Goal: Information Seeking & Learning: Learn about a topic

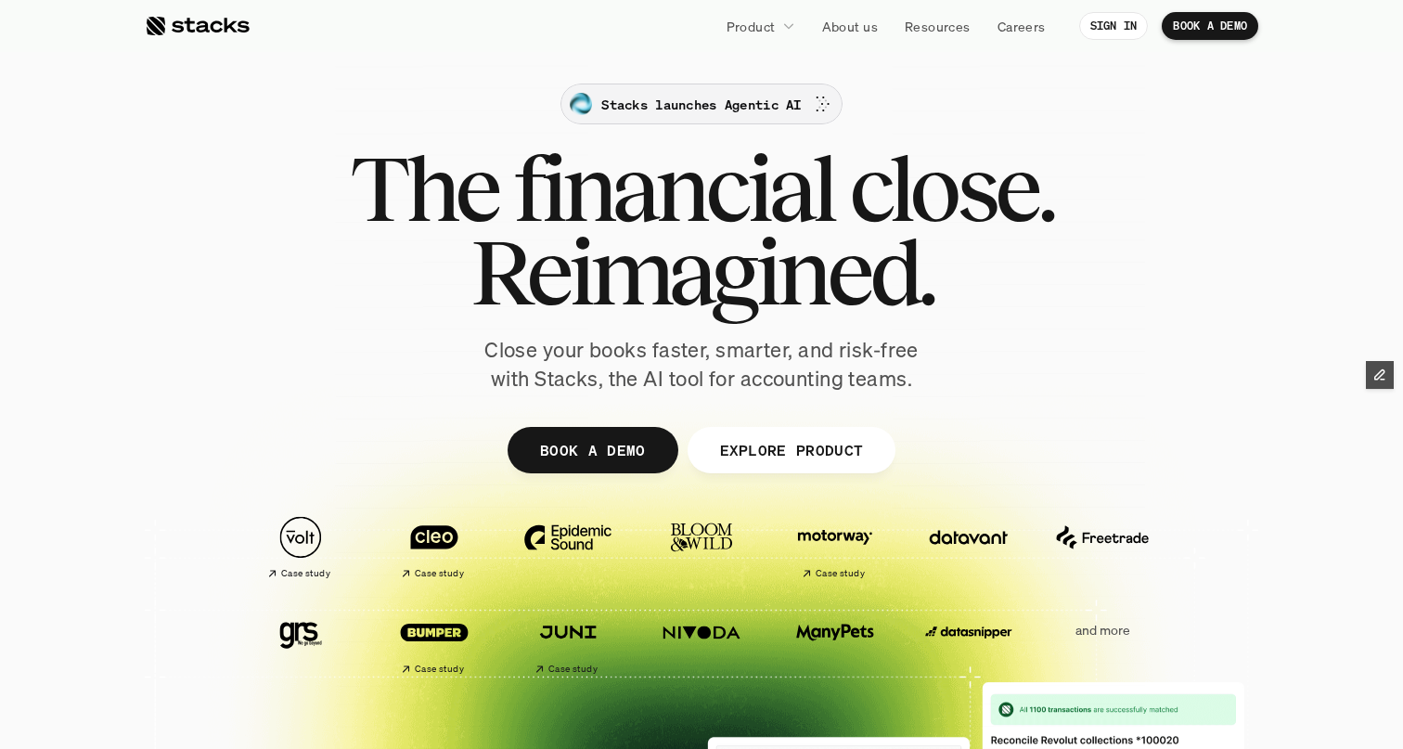
click at [677, 102] on p "Stacks launches Agentic AI" at bounding box center [701, 104] width 200 height 19
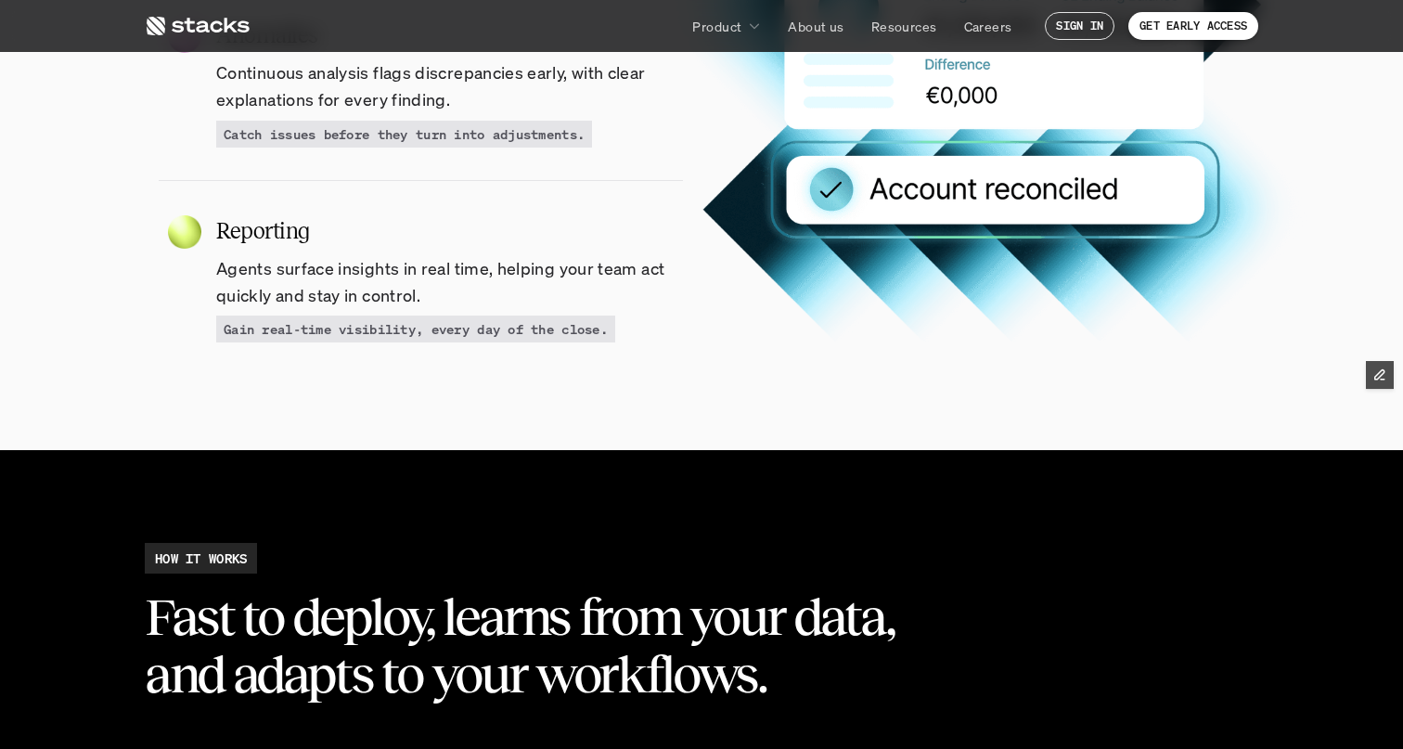
scroll to position [2316, 0]
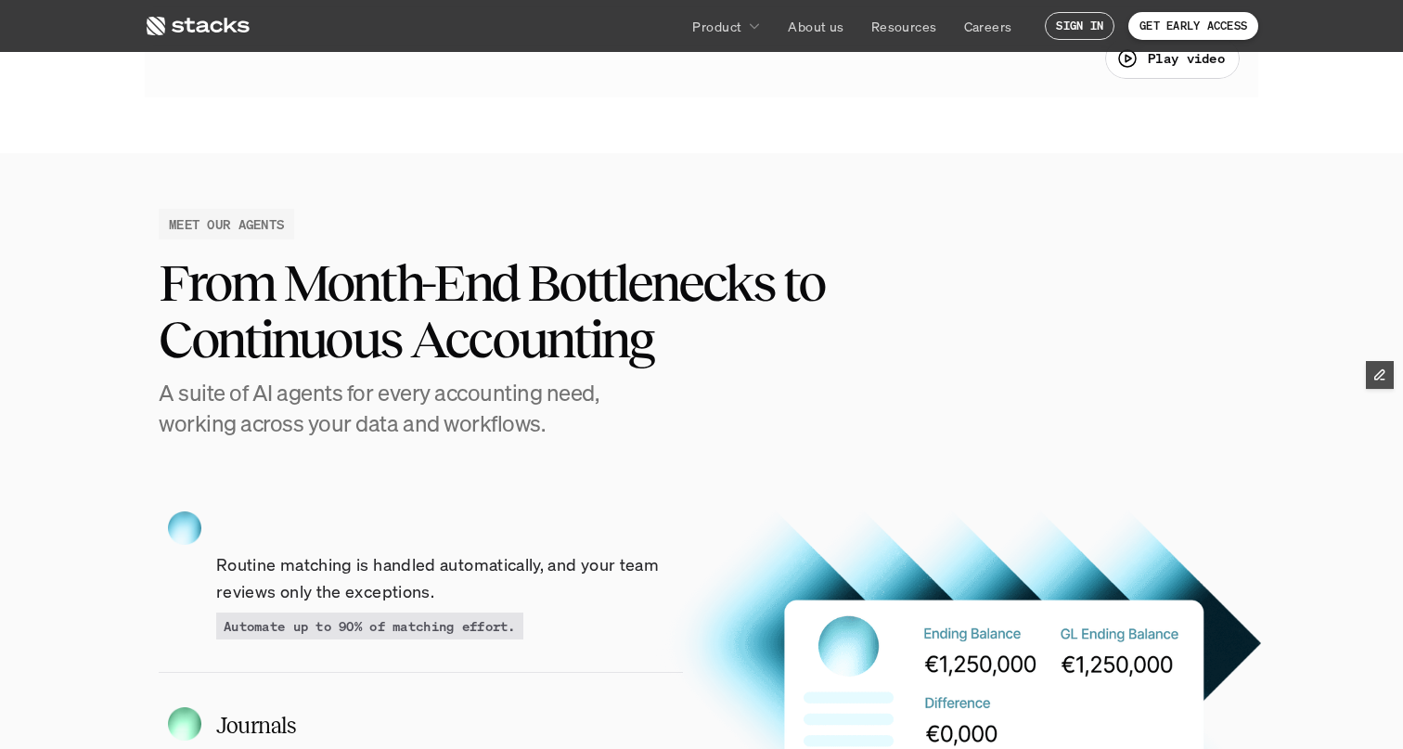
scroll to position [1428, 0]
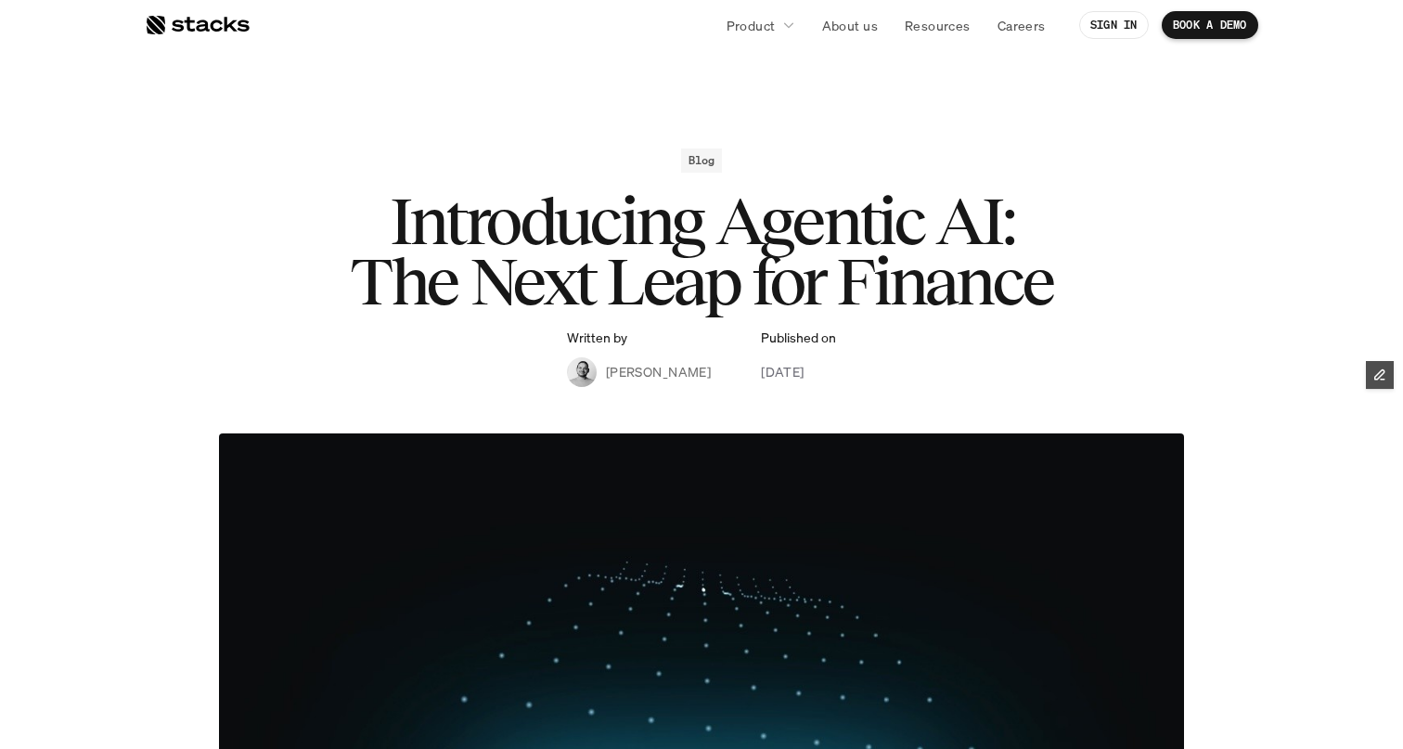
click at [190, 26] on div at bounding box center [197, 25] width 105 height 22
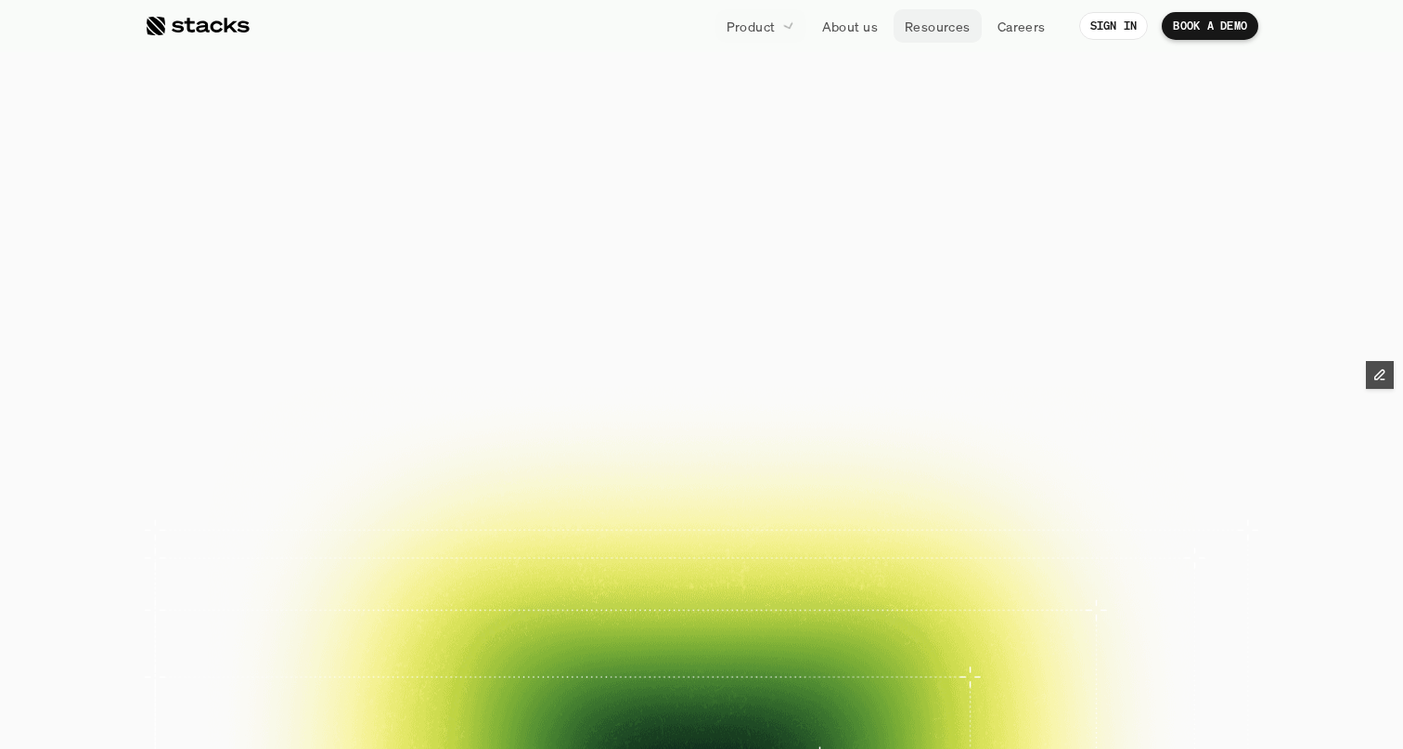
click at [937, 20] on p "Resources" at bounding box center [938, 26] width 66 height 19
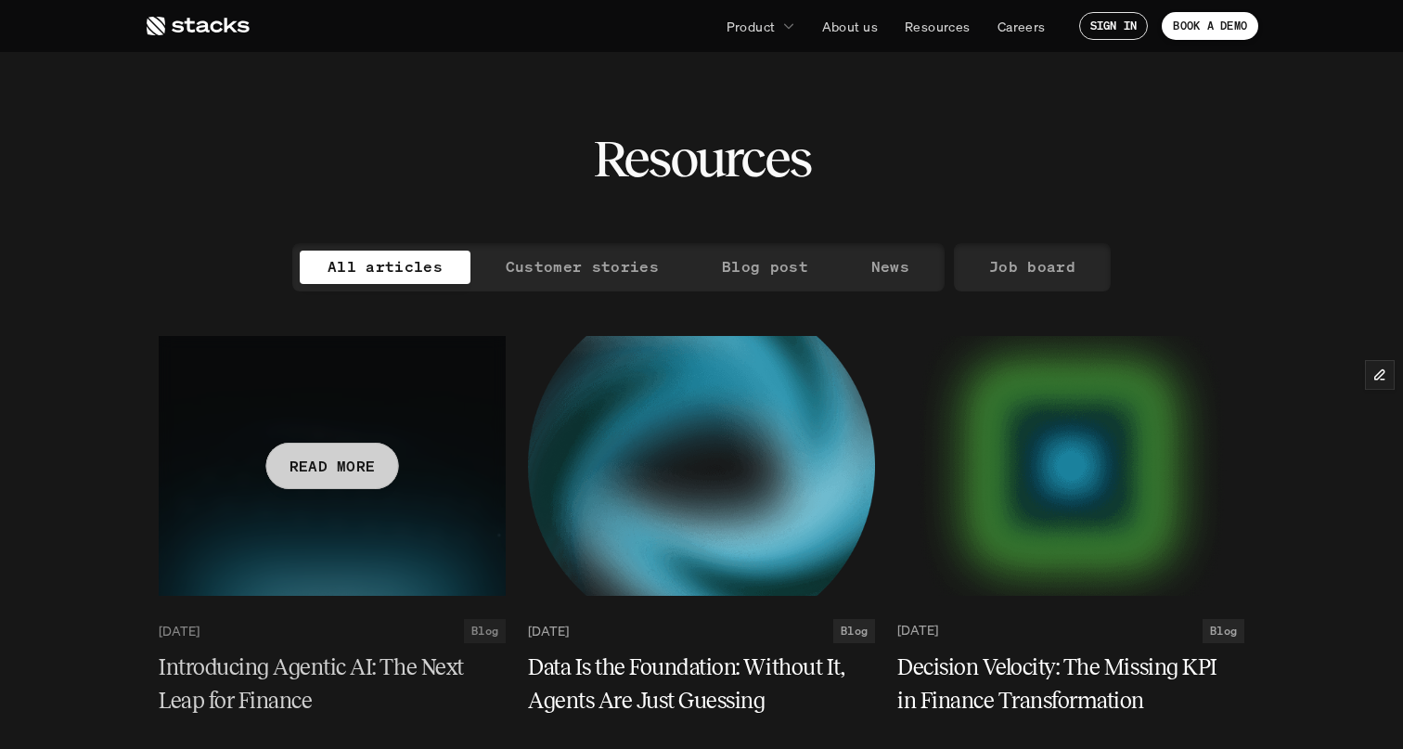
click at [334, 475] on p "READ MORE" at bounding box center [333, 465] width 86 height 27
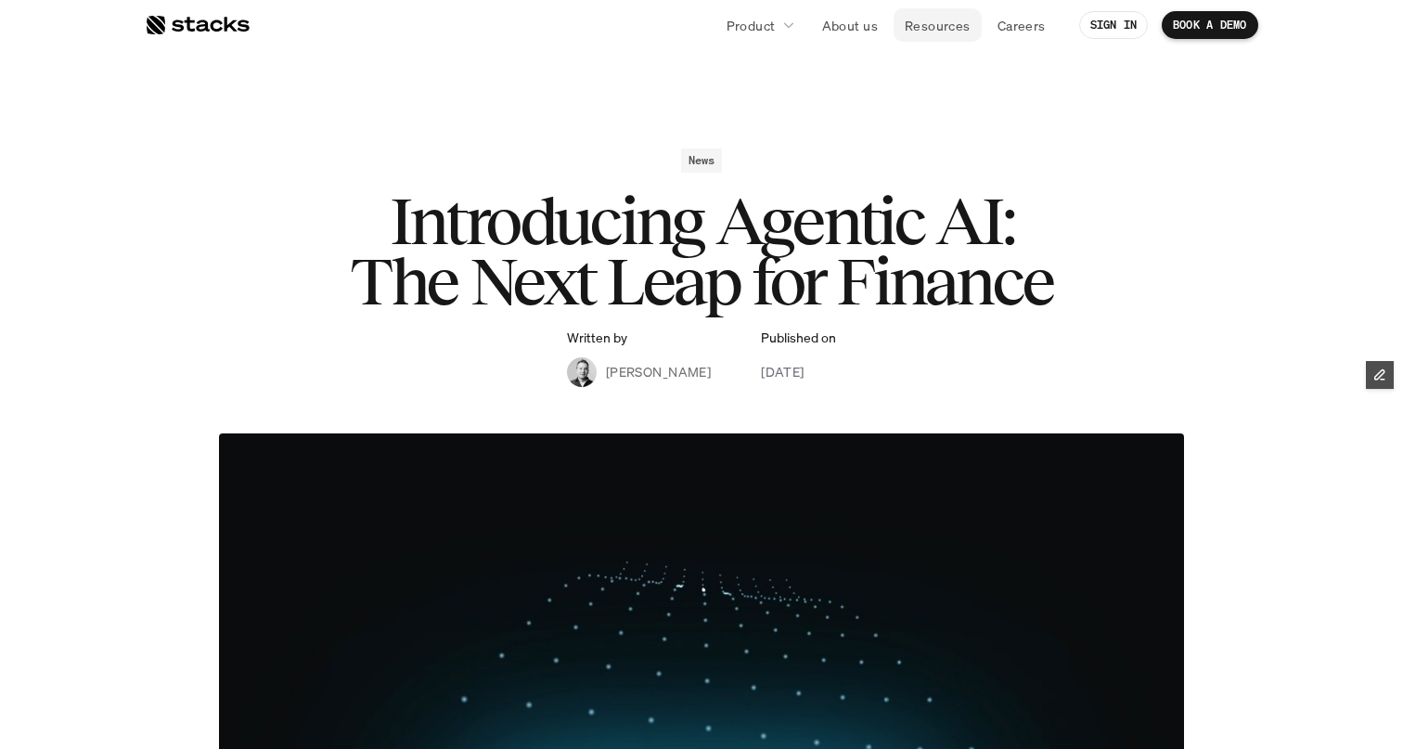
click at [921, 28] on p "Resources" at bounding box center [938, 25] width 66 height 19
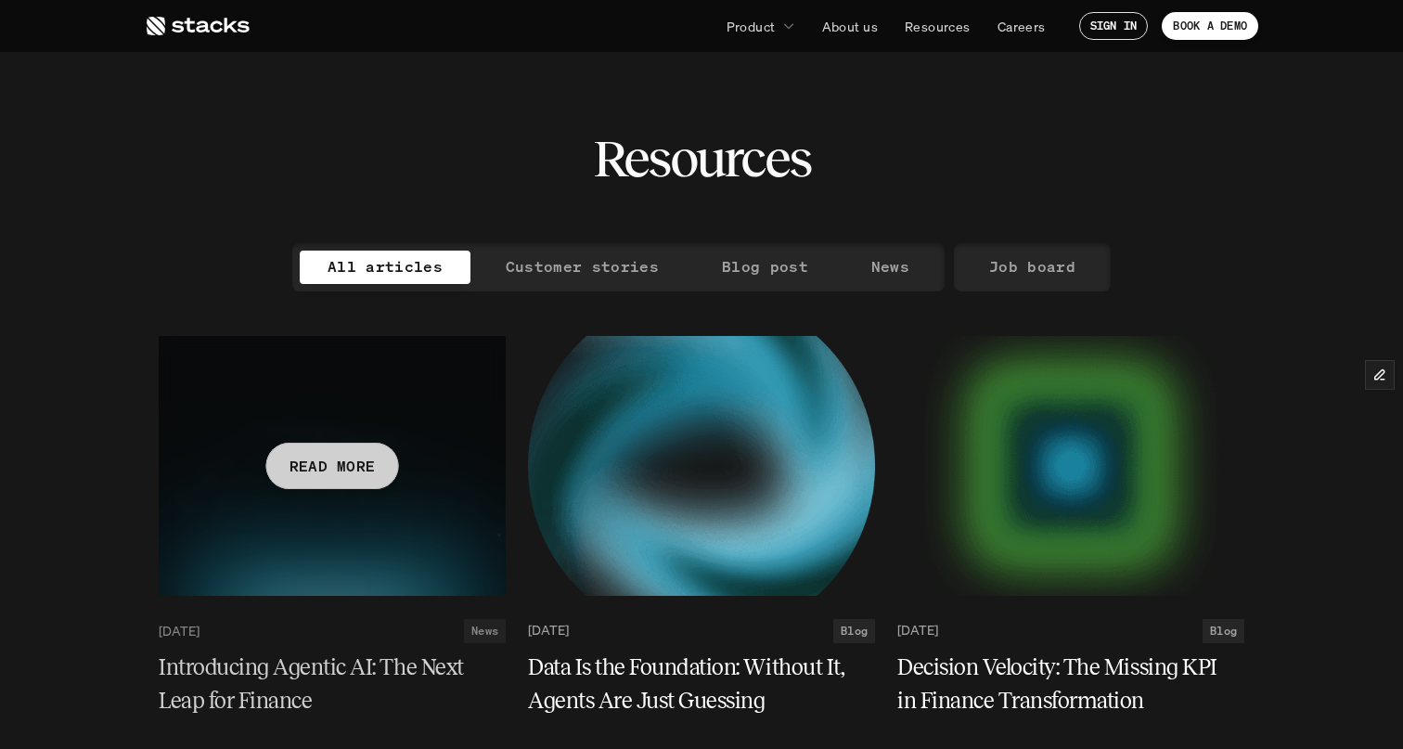
click at [331, 465] on p "READ MORE" at bounding box center [333, 465] width 86 height 27
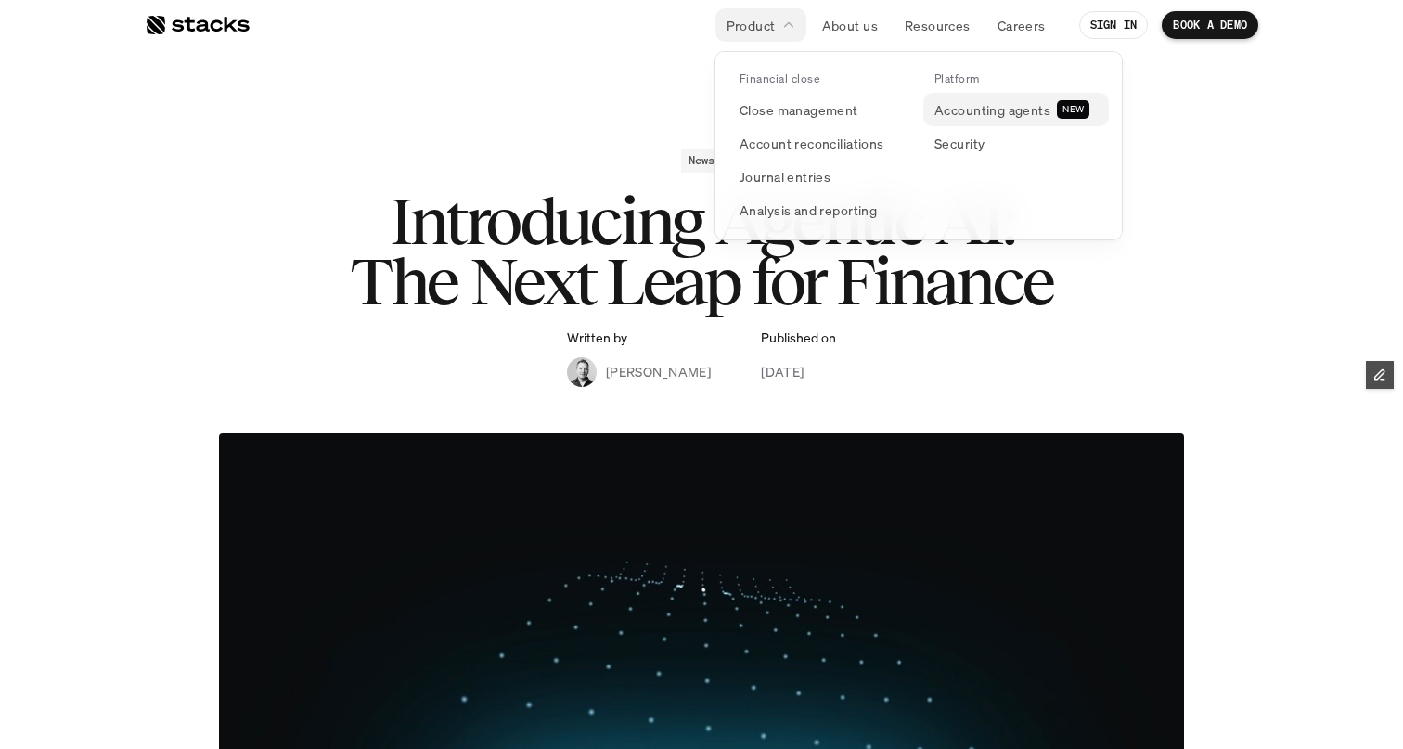
click at [947, 100] on p "Accounting agents" at bounding box center [993, 109] width 116 height 19
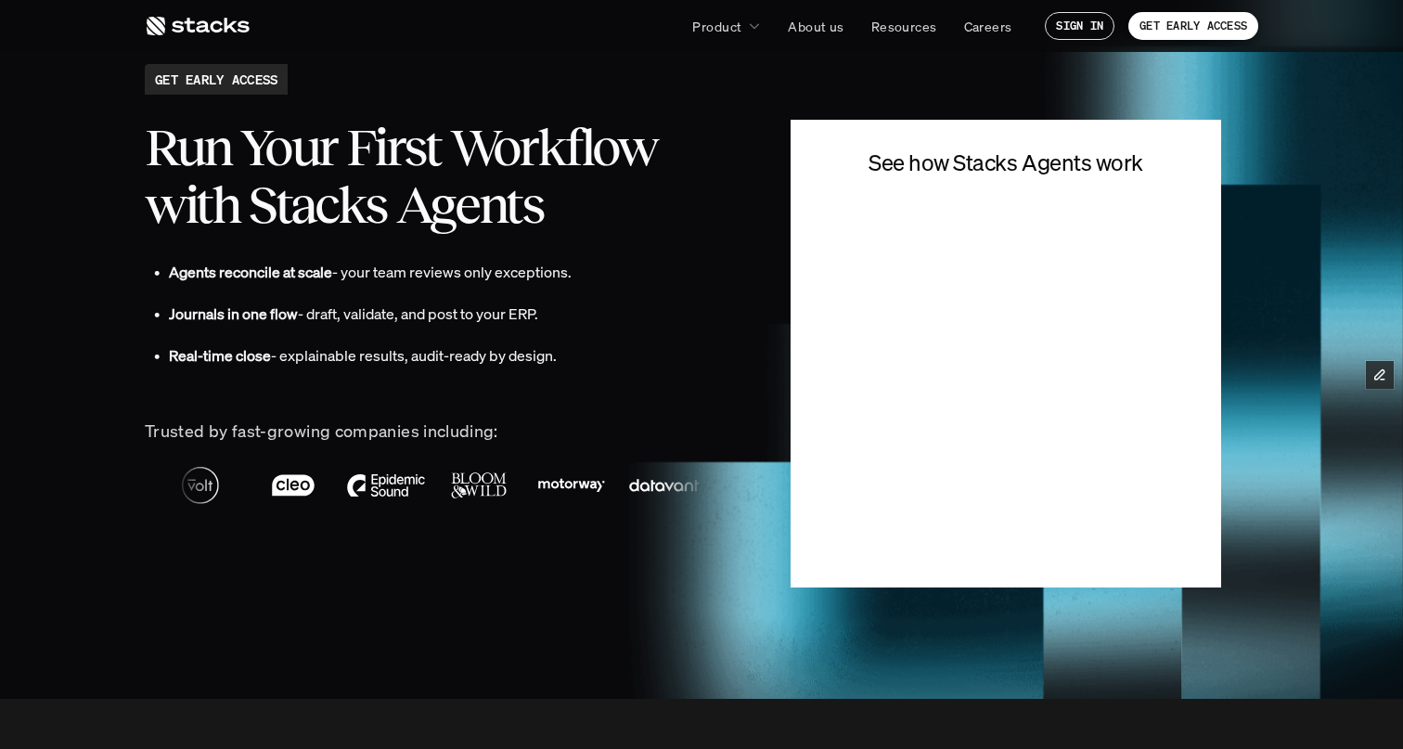
scroll to position [4078, 0]
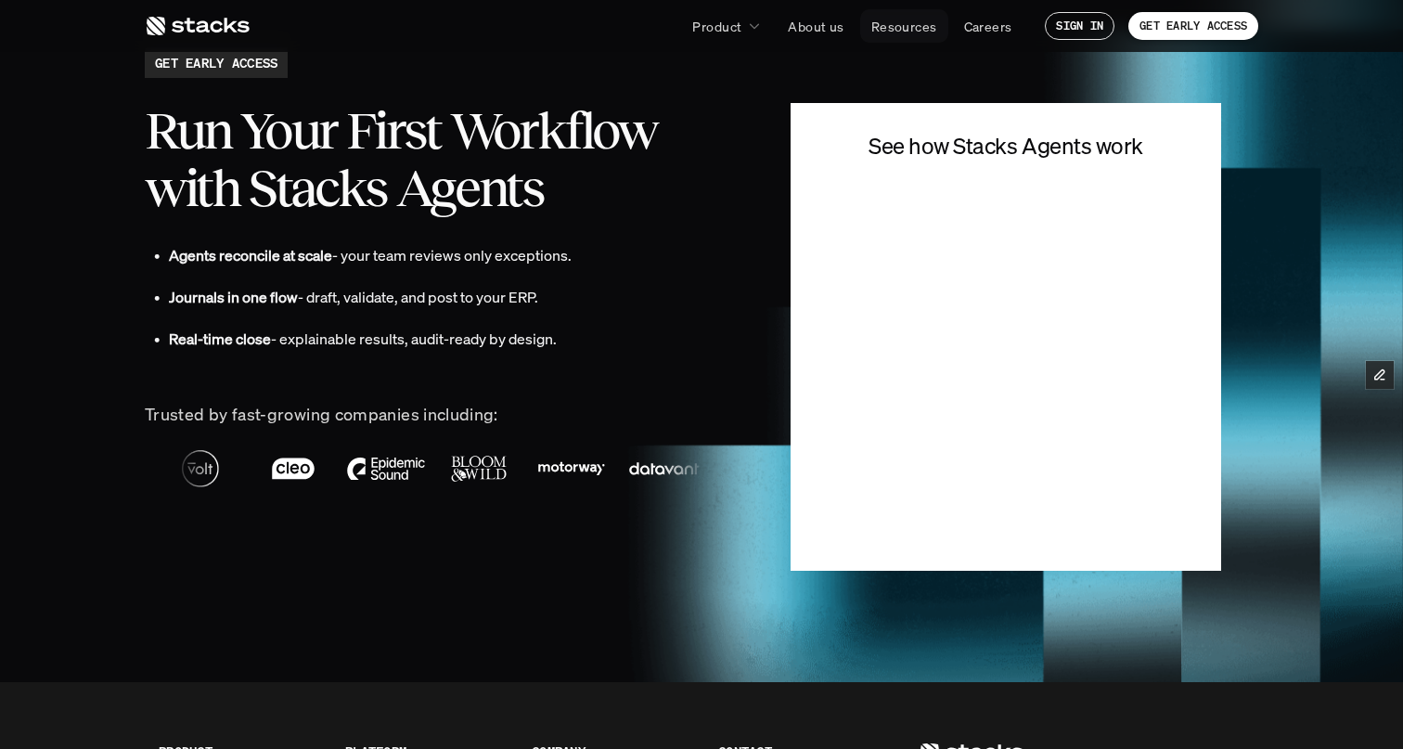
click at [905, 30] on p "Resources" at bounding box center [904, 26] width 66 height 19
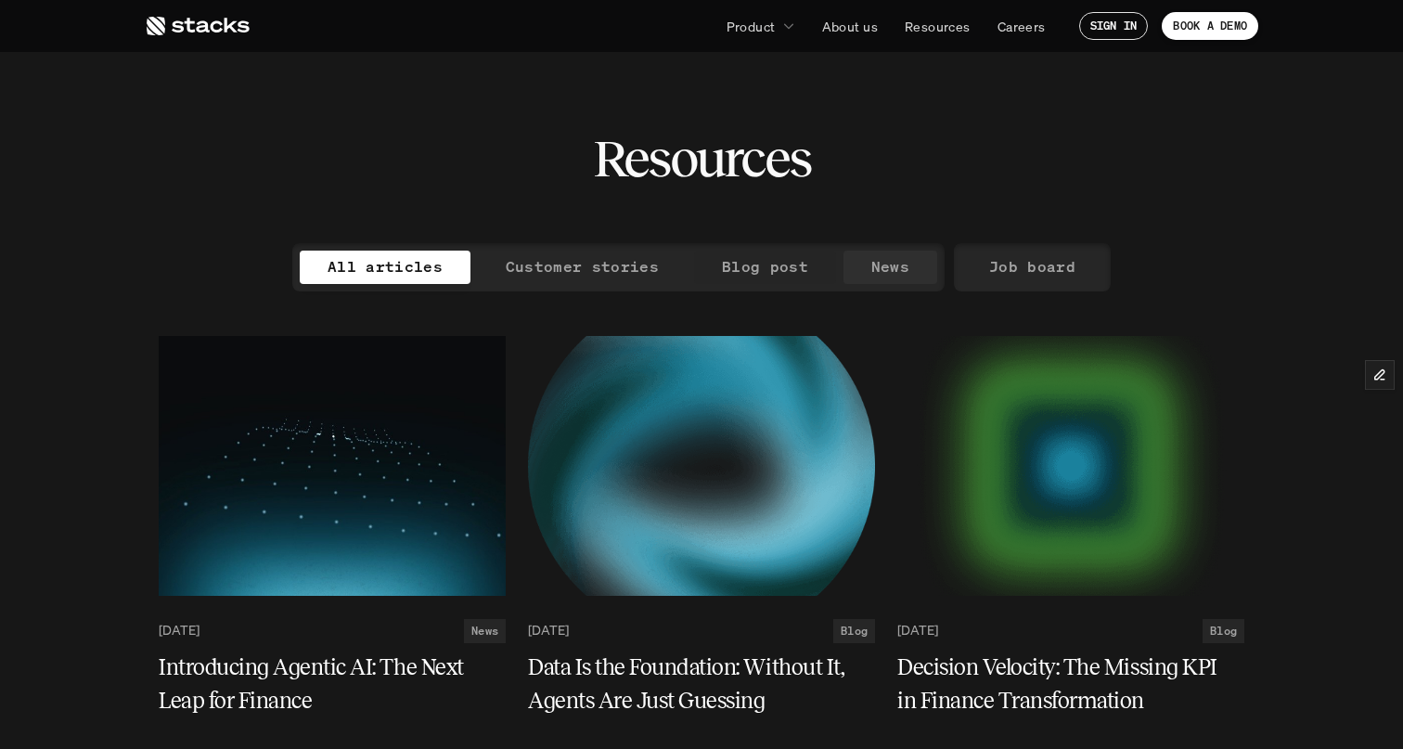
click at [883, 265] on p "News" at bounding box center [890, 266] width 38 height 27
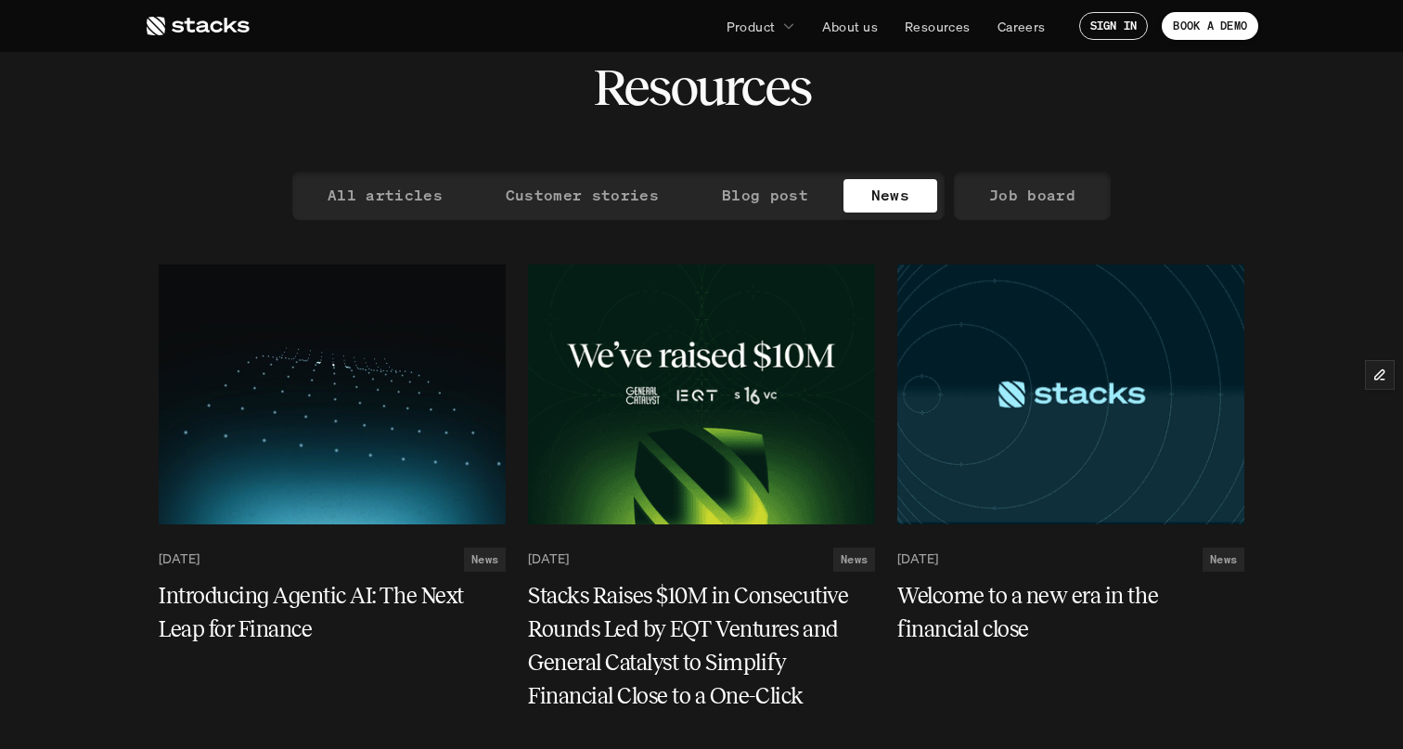
scroll to position [84, 0]
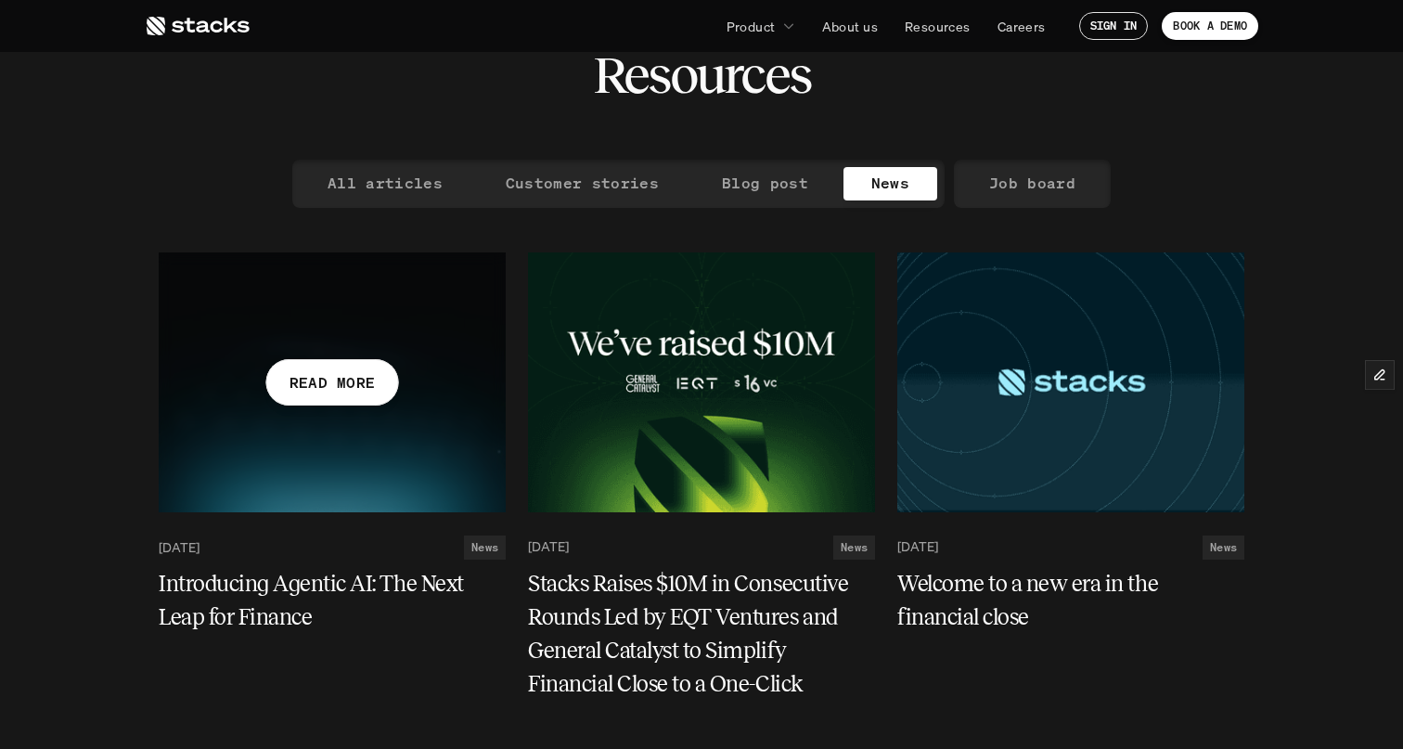
click at [363, 406] on div at bounding box center [332, 382] width 347 height 260
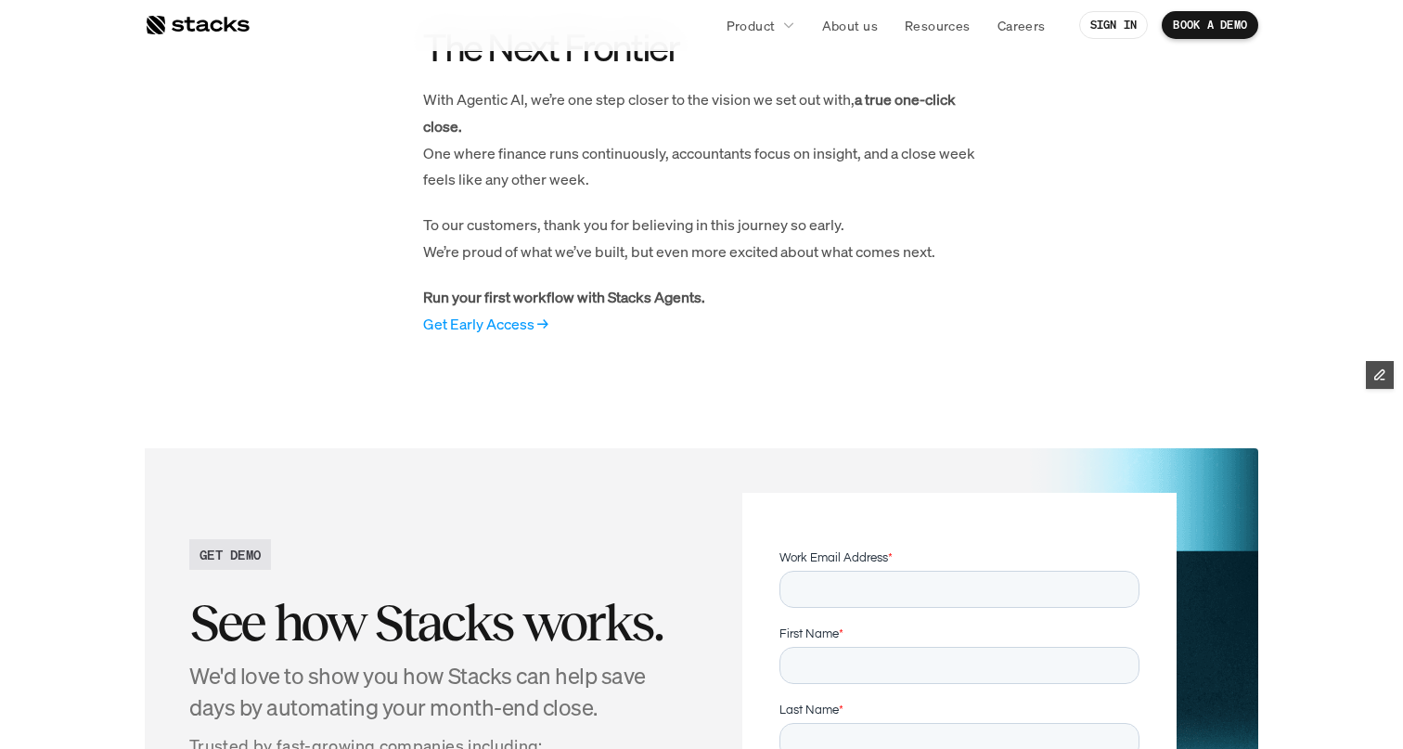
scroll to position [1992, 0]
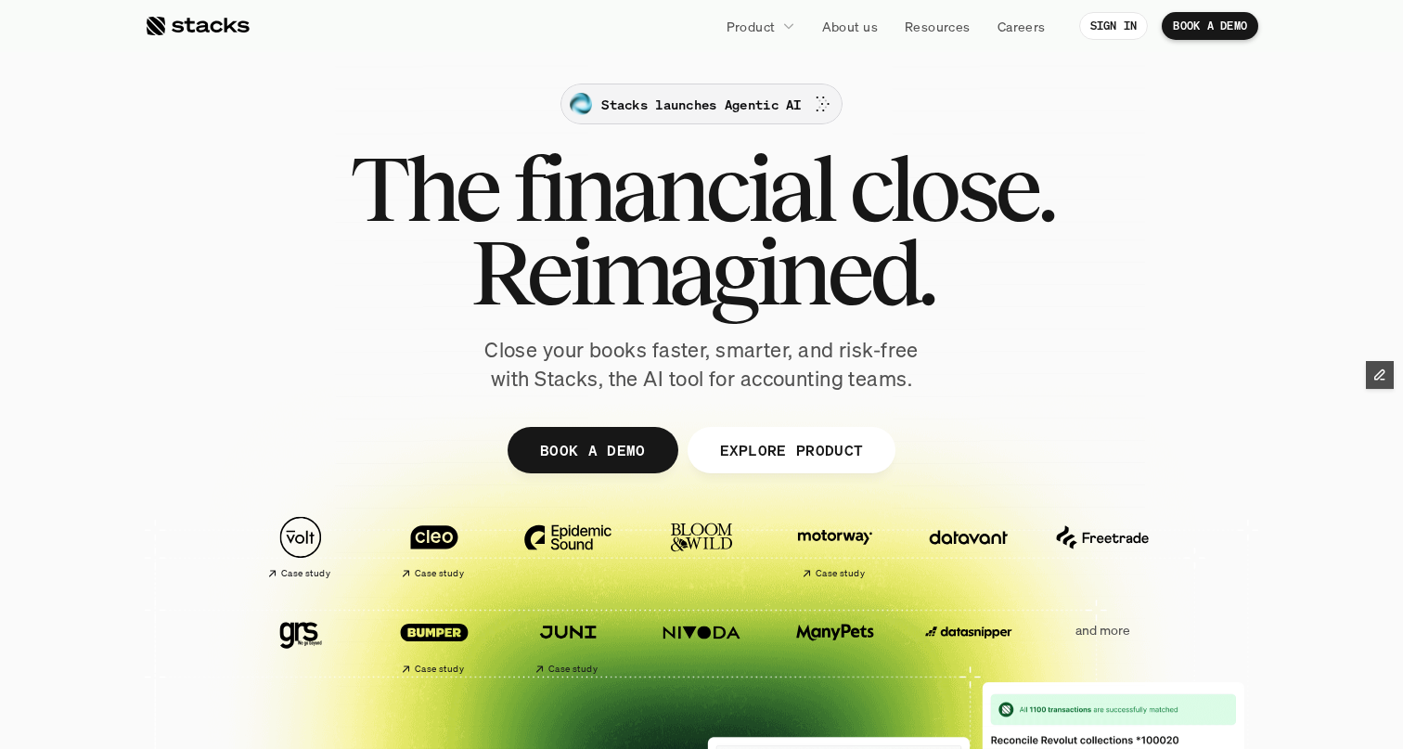
click at [735, 108] on p "Stacks launches Agentic AI" at bounding box center [701, 104] width 200 height 19
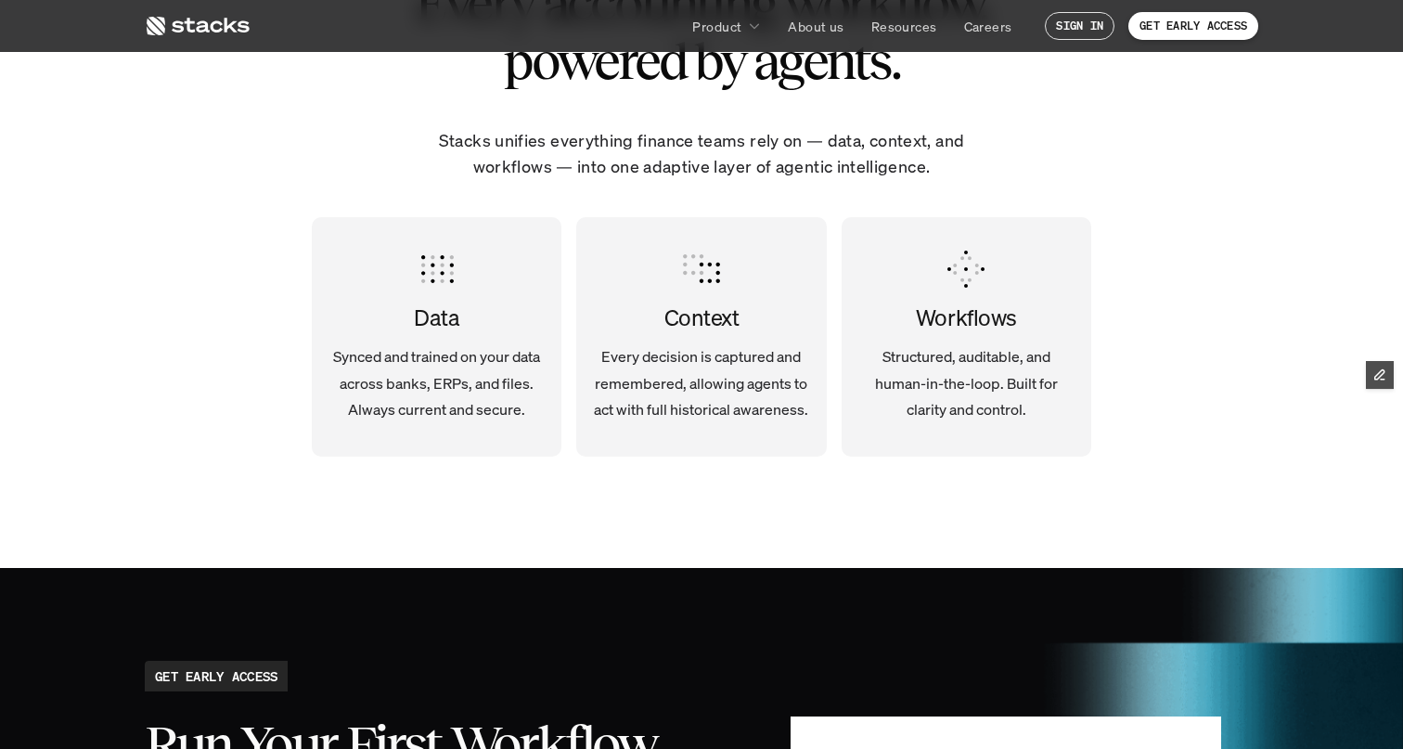
scroll to position [3451, 0]
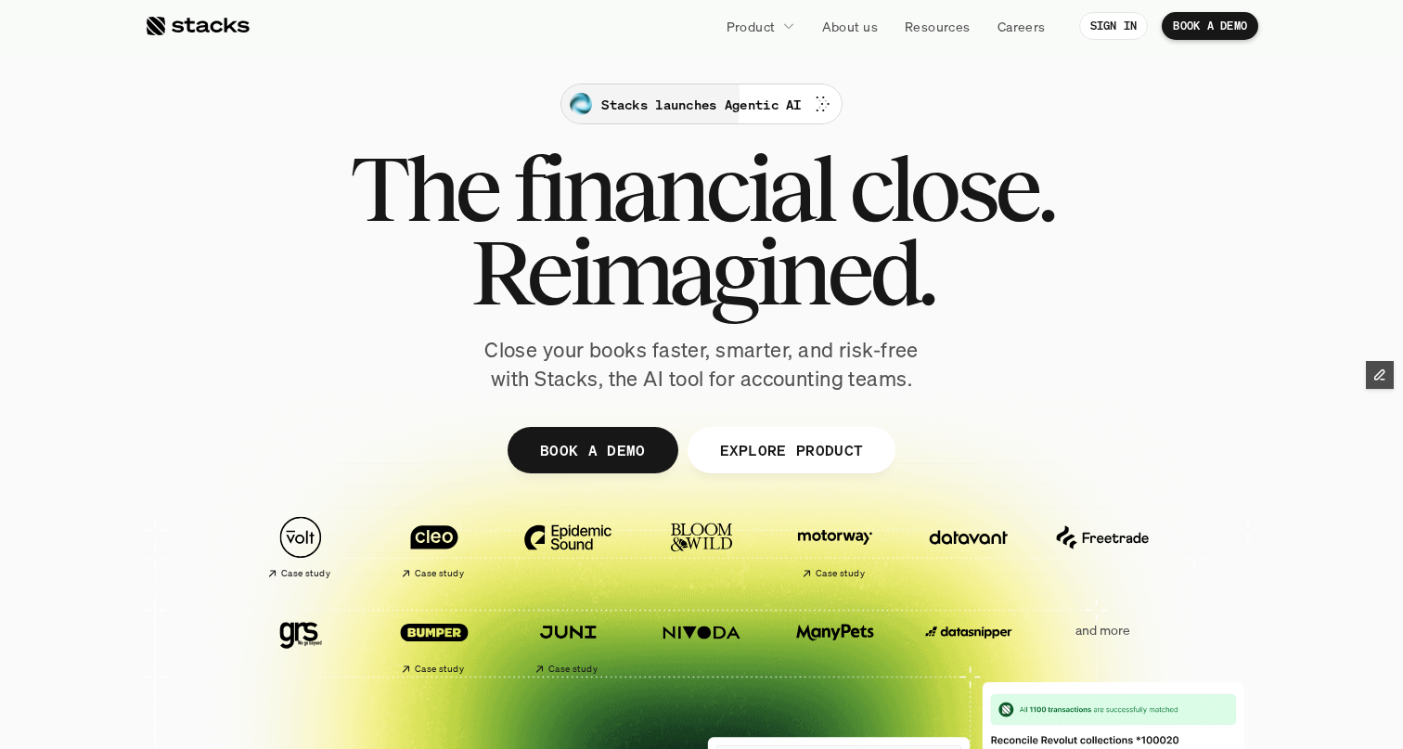
click at [704, 103] on p "Stacks launches Agentic AI" at bounding box center [701, 104] width 200 height 19
